Goal: Task Accomplishment & Management: Use online tool/utility

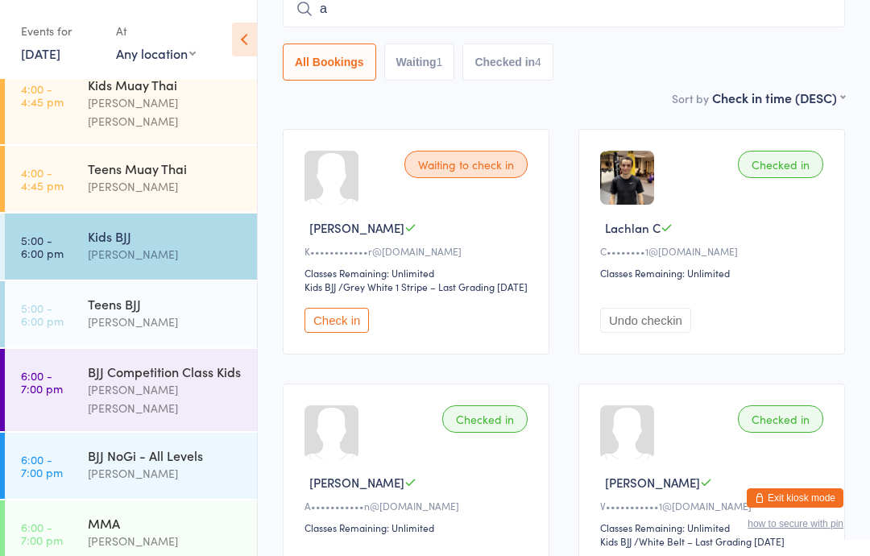
scroll to position [187, 0]
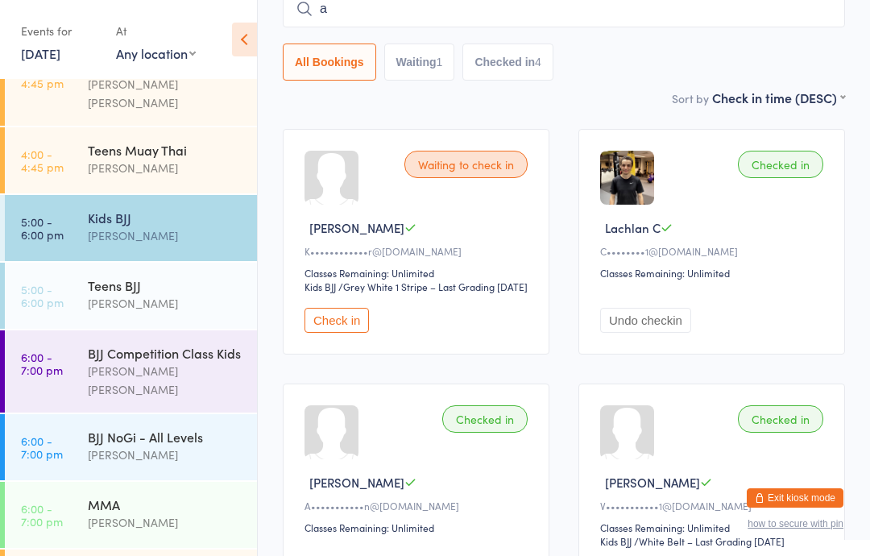
click at [188, 428] on div "BJJ NoGi - All Levels" at bounding box center [165, 437] width 155 height 18
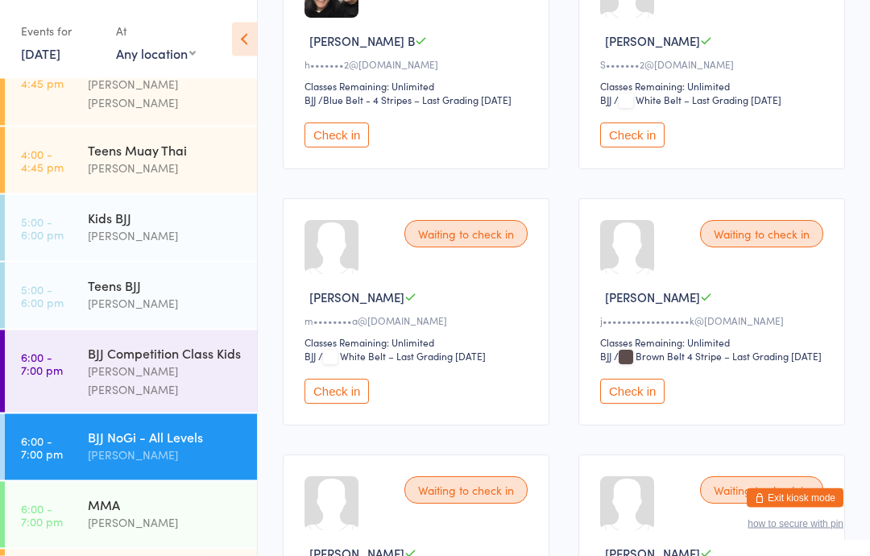
scroll to position [341, 0]
click at [633, 404] on button "Check in" at bounding box center [632, 391] width 64 height 25
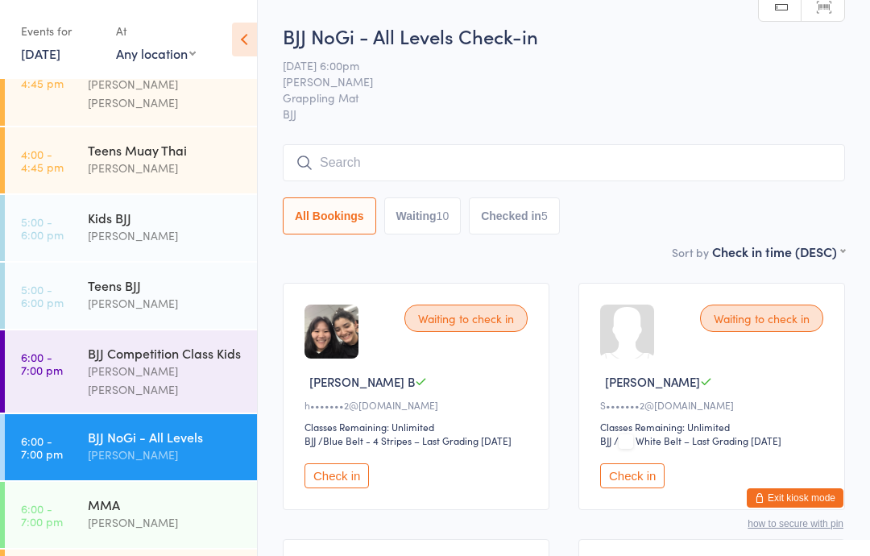
click at [325, 474] on button "Check in" at bounding box center [336, 475] width 64 height 25
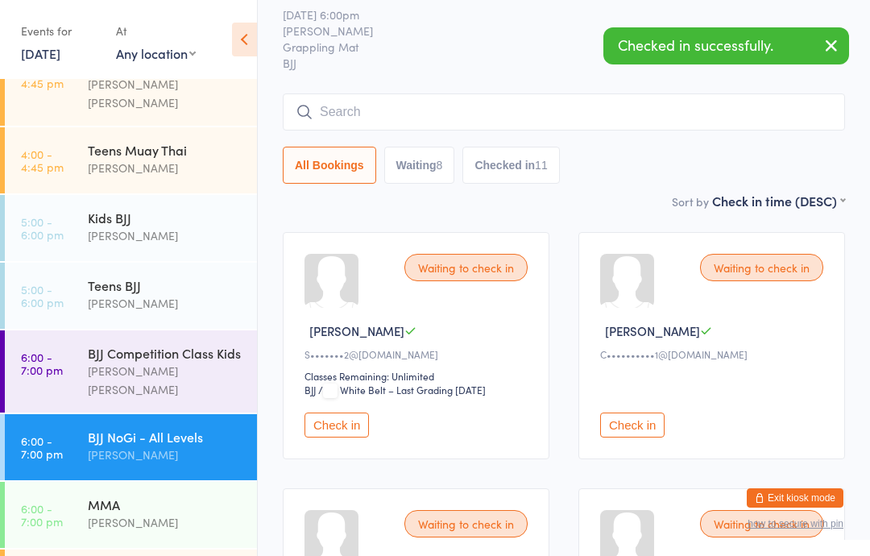
scroll to position [99, 0]
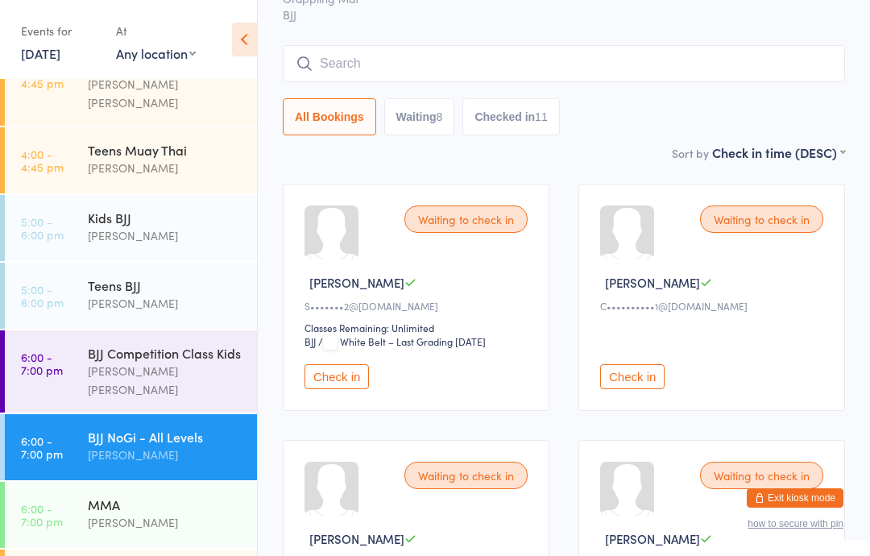
click at [151, 482] on div "MMA [PERSON_NAME]" at bounding box center [172, 514] width 169 height 64
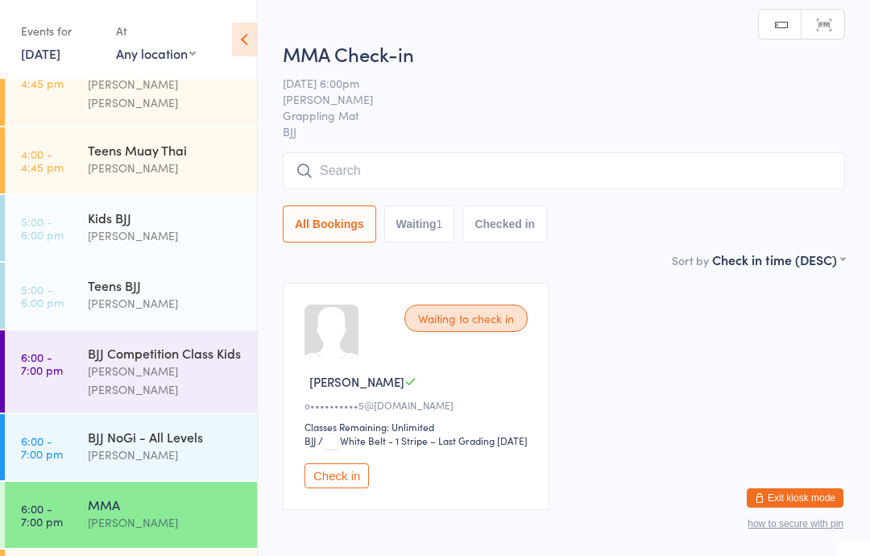
click at [168, 445] on div "[PERSON_NAME]" at bounding box center [165, 454] width 155 height 19
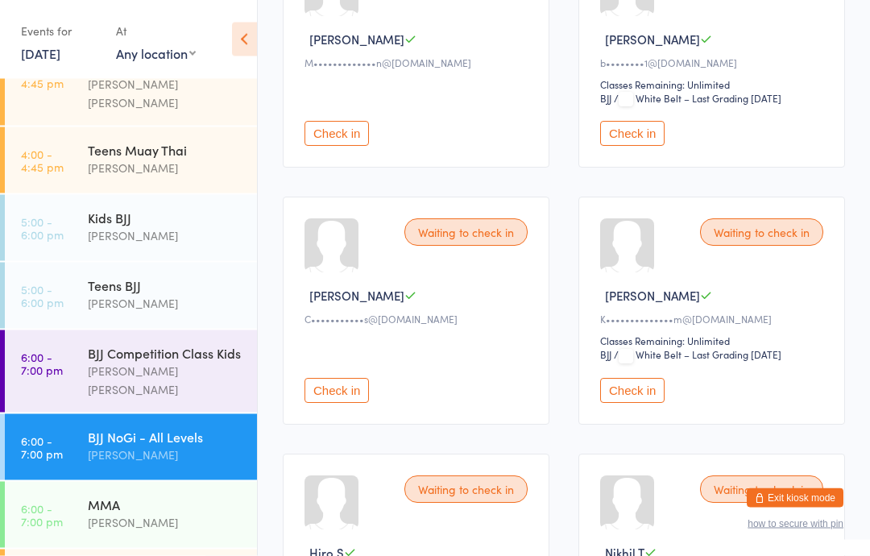
scroll to position [599, 0]
click at [638, 403] on button "Check in" at bounding box center [632, 390] width 64 height 25
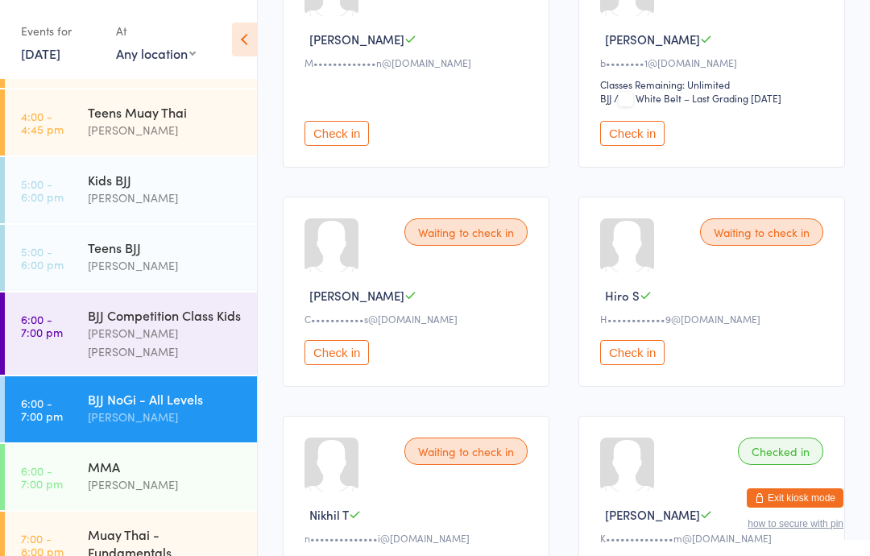
scroll to position [226, 0]
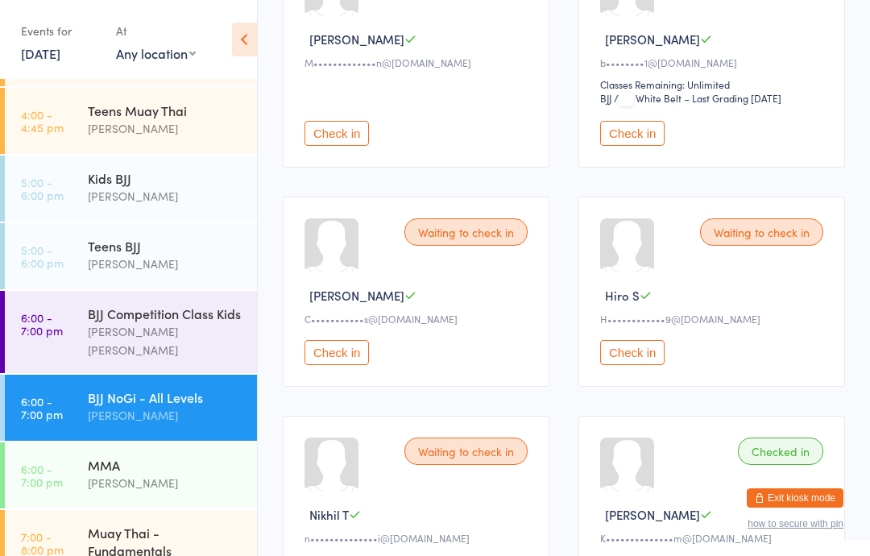
click at [186, 406] on div "[PERSON_NAME]" at bounding box center [165, 415] width 155 height 19
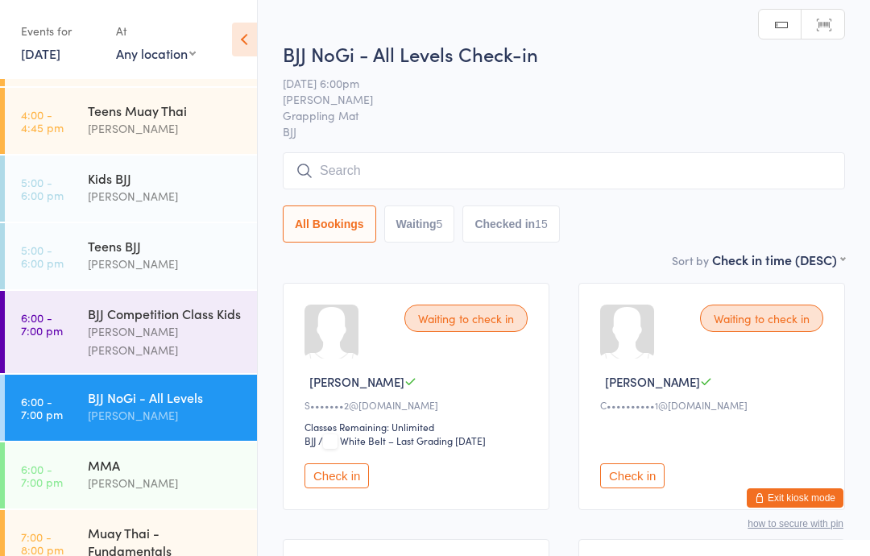
click at [442, 162] on input "search" at bounding box center [564, 170] width 562 height 37
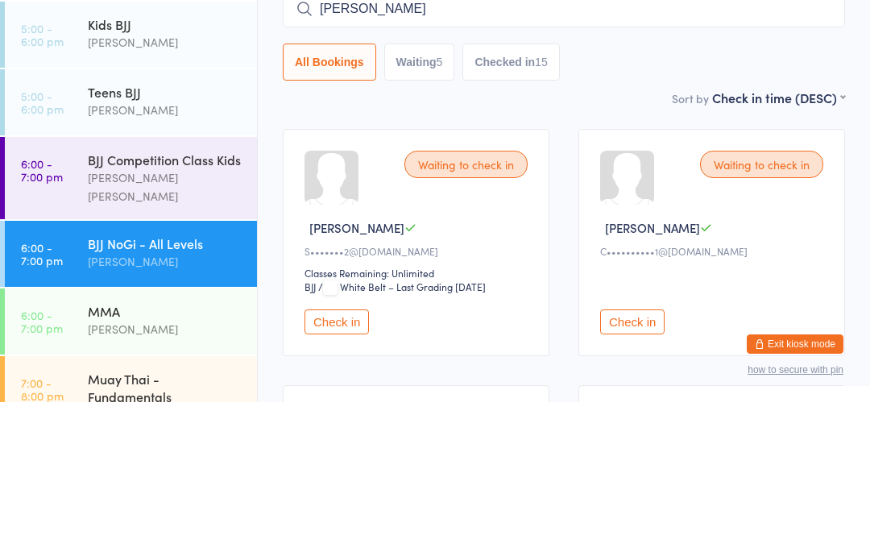
type input "[PERSON_NAME]"
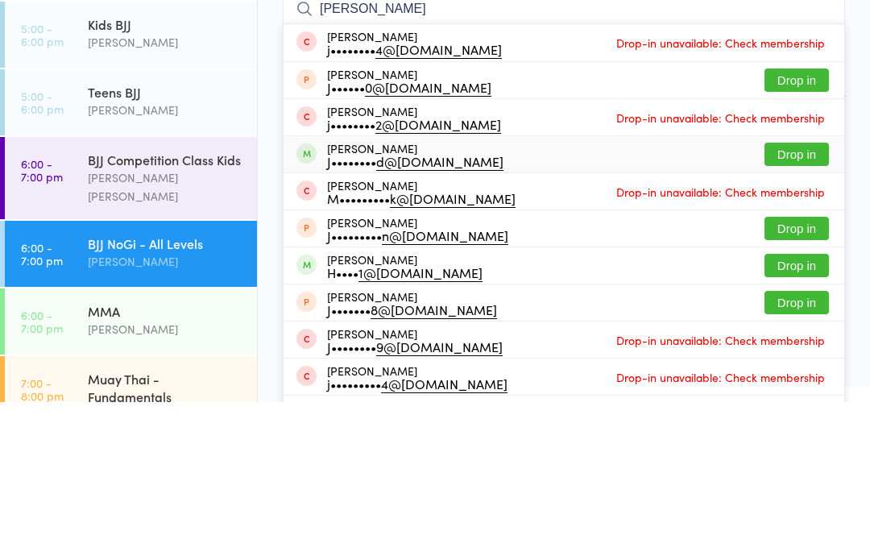
click at [609, 290] on div "[PERSON_NAME] J•••••••• d@[DOMAIN_NAME] Drop in" at bounding box center [564, 308] width 561 height 36
